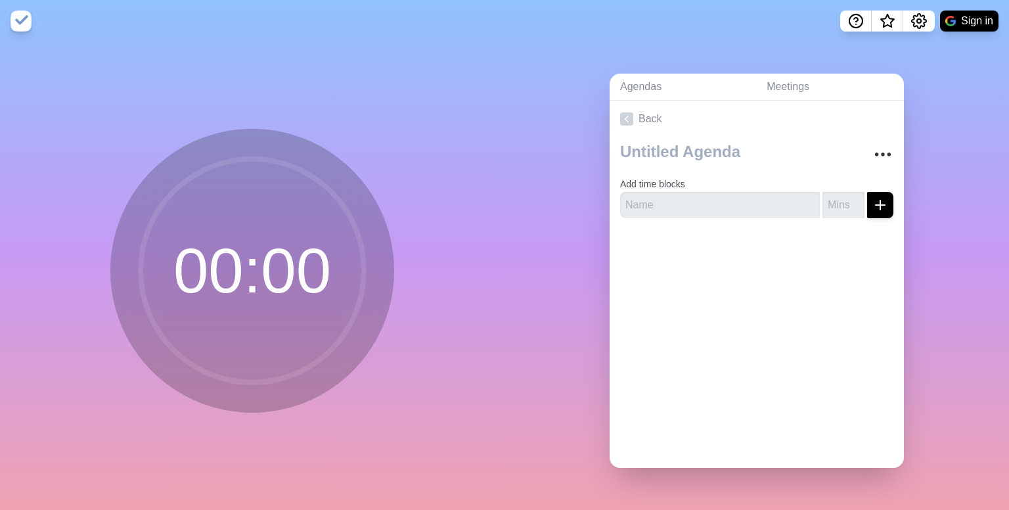
click at [215, 265] on circle at bounding box center [252, 270] width 223 height 223
click at [872, 150] on icon "More" at bounding box center [882, 154] width 21 height 21
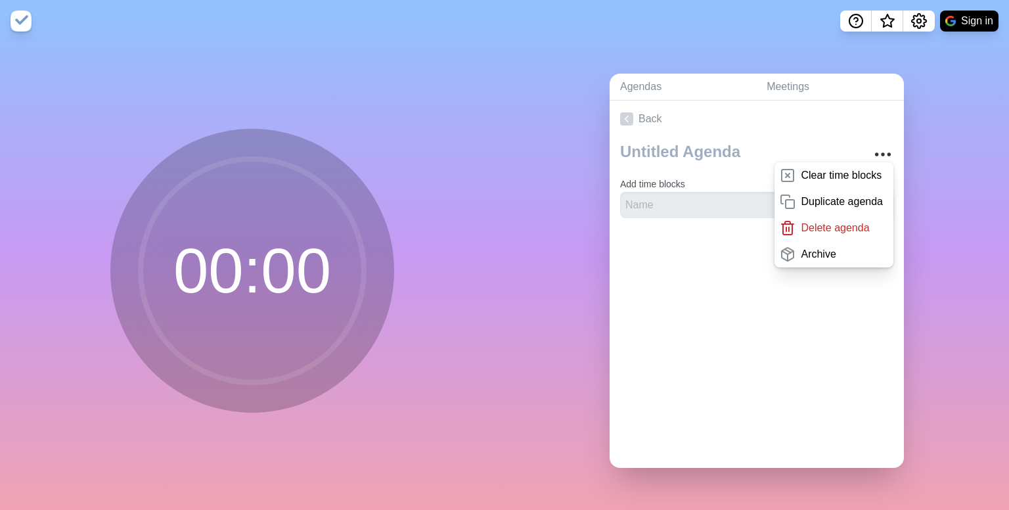
click at [727, 48] on div "Agendas Meetings Back Clear time blocks Duplicate agenda Delete agenda Archive …" at bounding box center [756, 276] width 504 height 468
click at [862, 19] on icon "Help" at bounding box center [856, 21] width 16 height 16
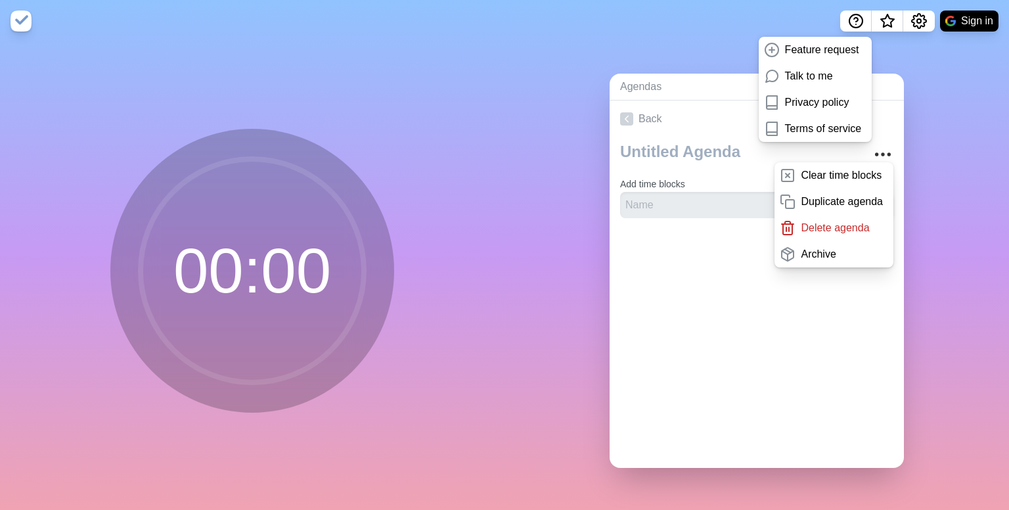
click at [960, 85] on div "Agendas Meetings Back Clear time blocks Duplicate agenda Delete agenda Archive …" at bounding box center [756, 276] width 504 height 468
click at [917, 23] on circle "Settings" at bounding box center [919, 21] width 4 height 4
click at [927, 104] on div "Agendas Meetings Back Clear time blocks Duplicate agenda Delete agenda Archive …" at bounding box center [756, 276] width 504 height 468
click at [795, 7] on nav "Feature request Talk to me Privacy policy Terms of service Preferences Manage c…" at bounding box center [504, 21] width 1009 height 42
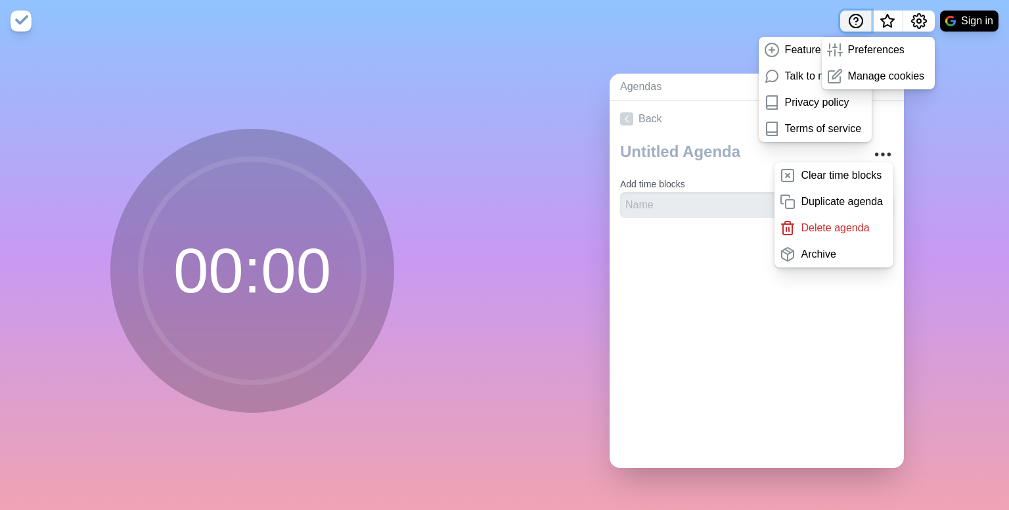
click at [854, 28] on icon "Help" at bounding box center [856, 21] width 16 height 16
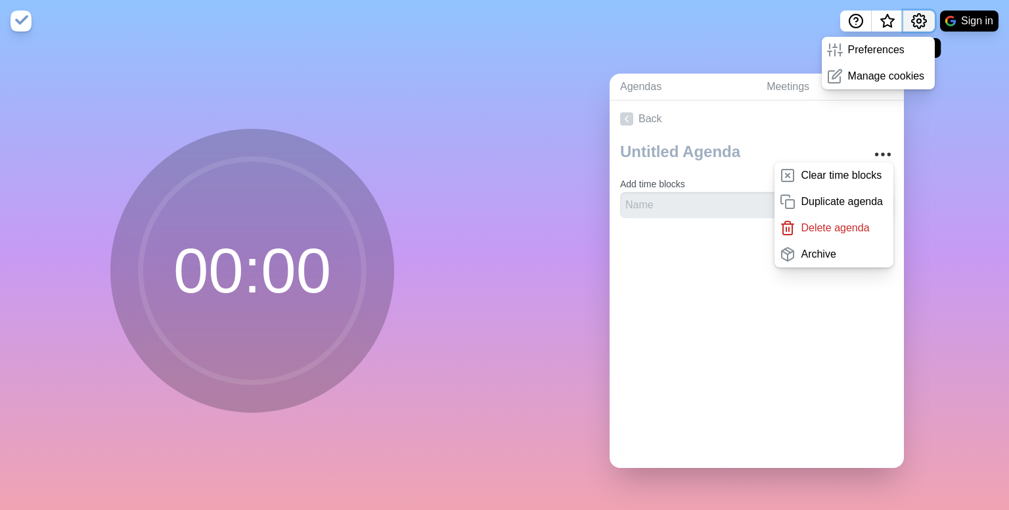
click at [919, 29] on button "Settings" at bounding box center [919, 21] width 32 height 21
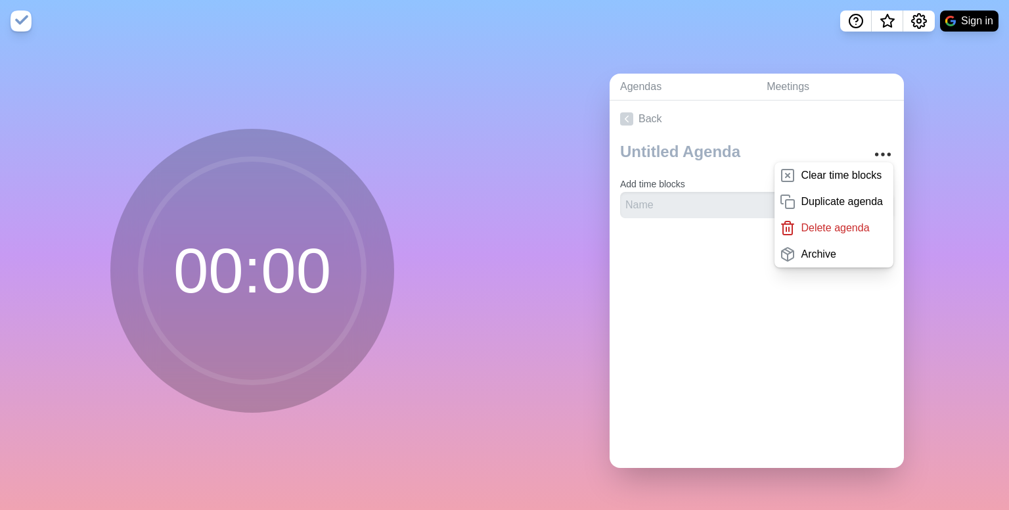
click at [18, 19] on img at bounding box center [21, 21] width 21 height 21
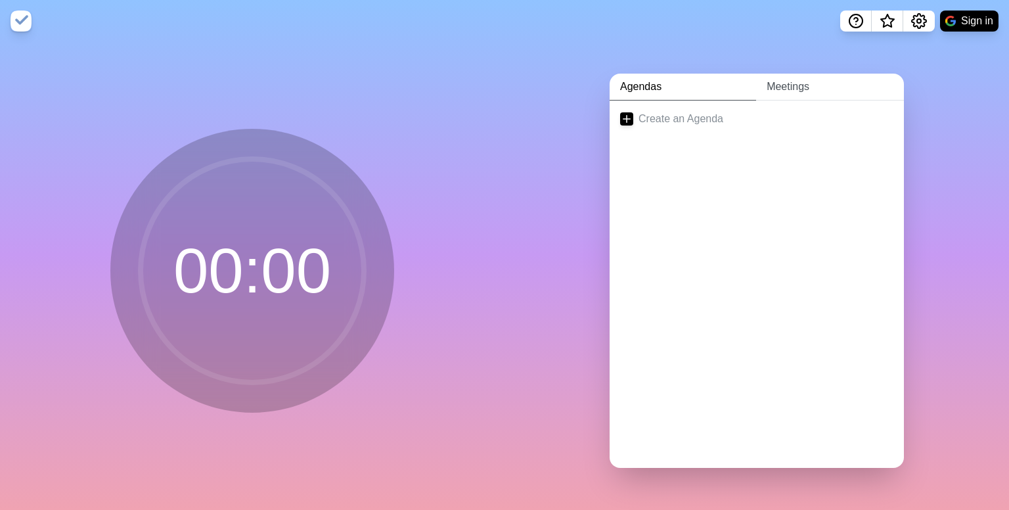
click at [777, 85] on link "Meetings" at bounding box center [830, 87] width 148 height 27
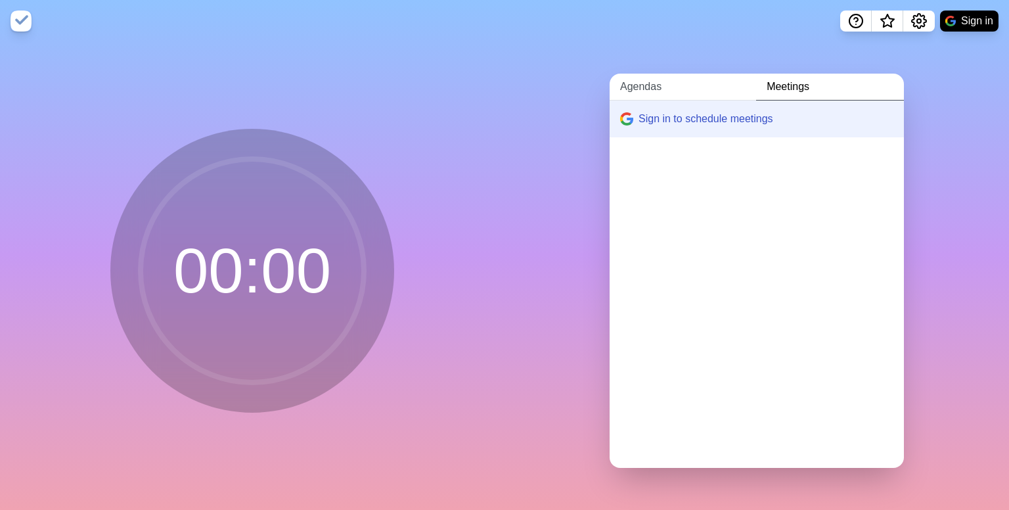
click at [670, 87] on link "Agendas" at bounding box center [682, 87] width 146 height 27
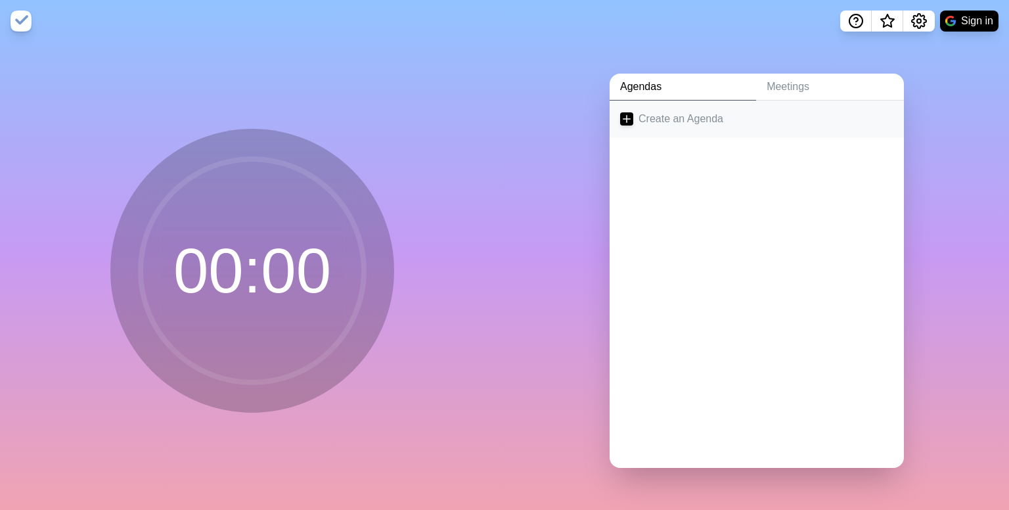
click at [623, 114] on icon at bounding box center [626, 118] width 13 height 13
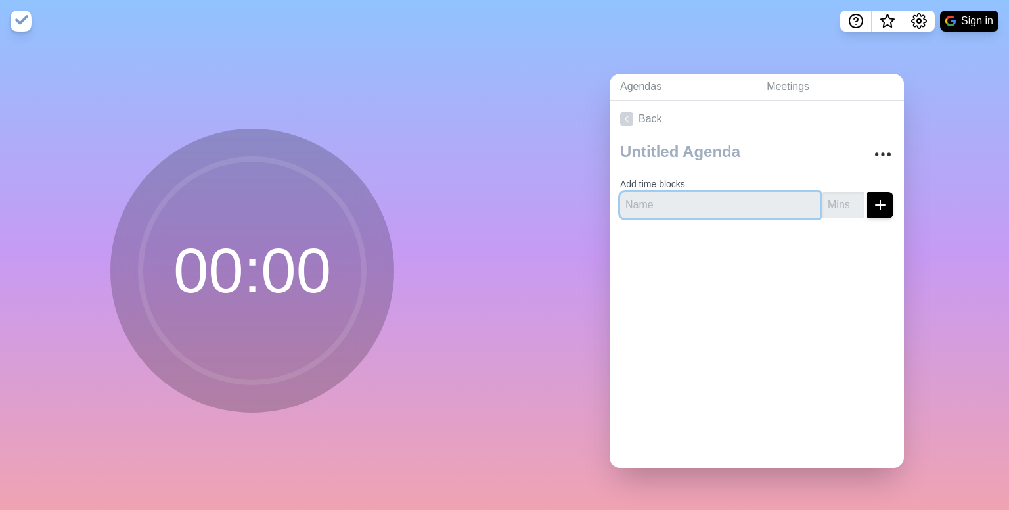
click at [657, 201] on input "text" at bounding box center [720, 205] width 200 height 26
